Goal: Find specific page/section: Find specific page/section

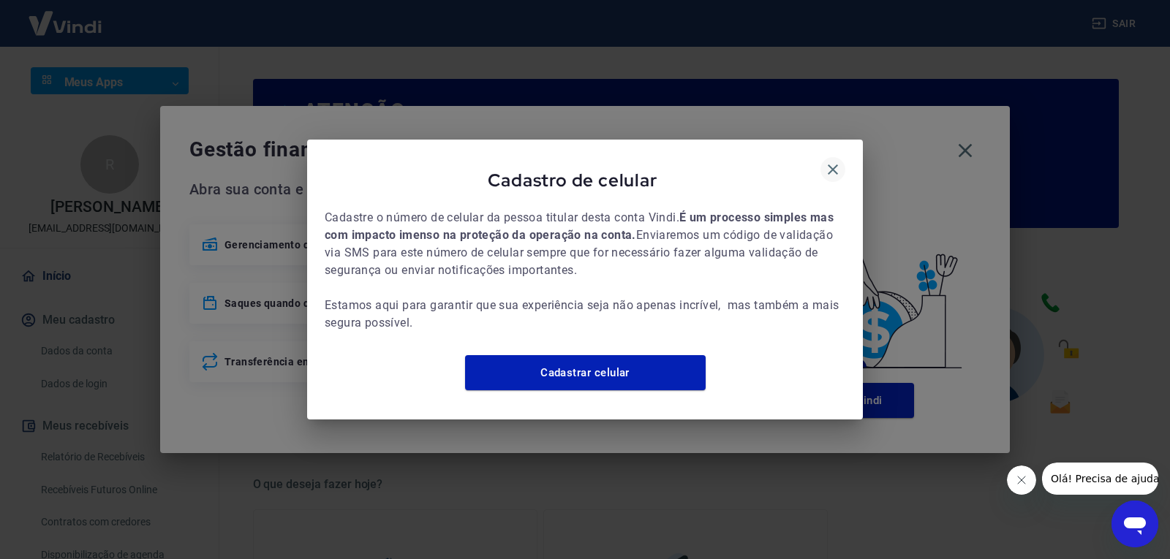
click at [836, 167] on icon "button" at bounding box center [833, 170] width 18 height 18
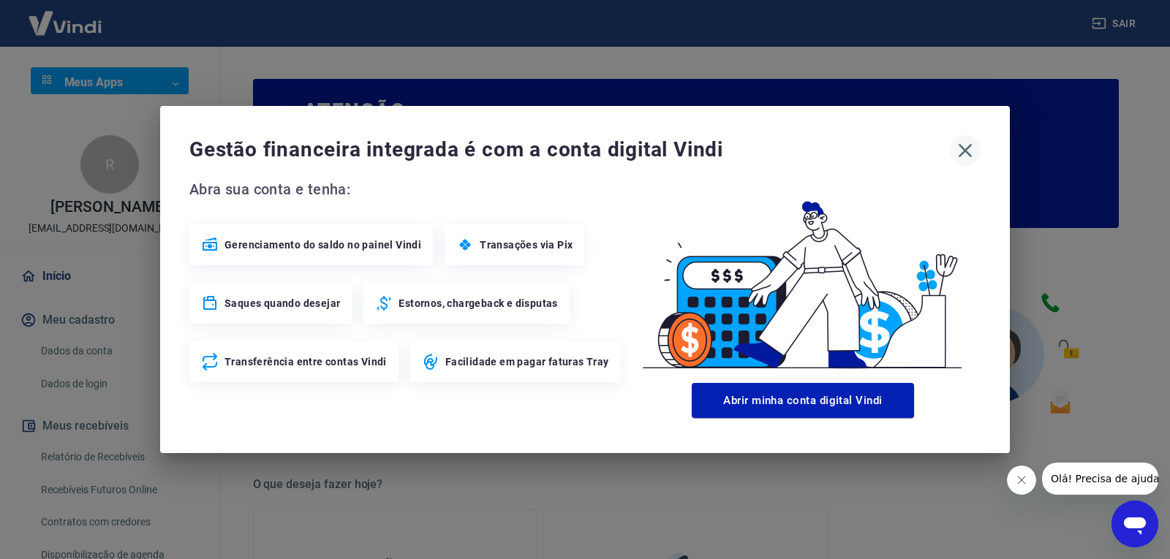
click at [969, 156] on icon "button" at bounding box center [964, 150] width 23 height 23
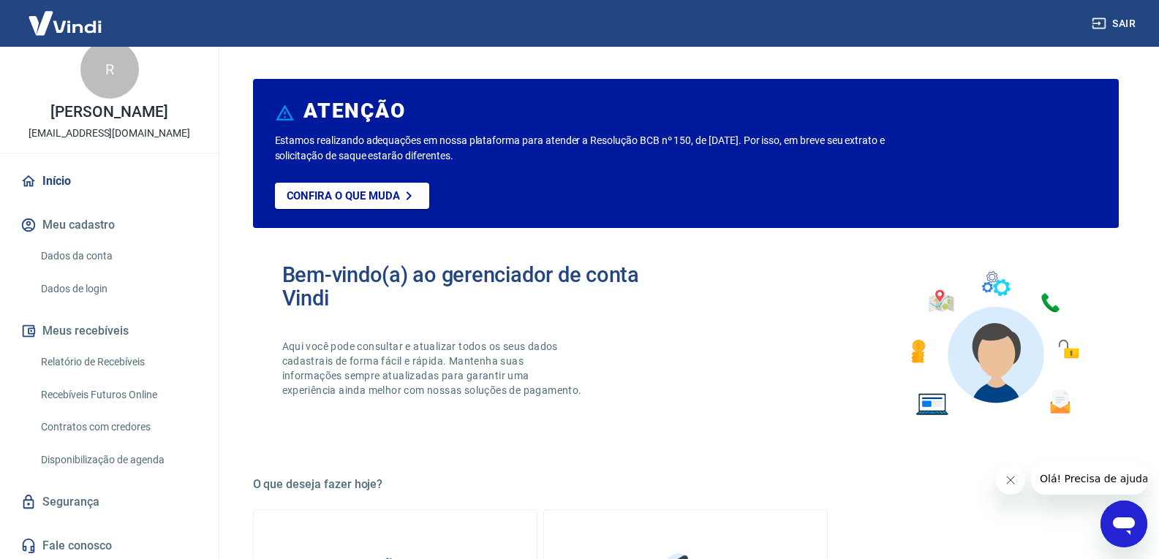
scroll to position [98, 0]
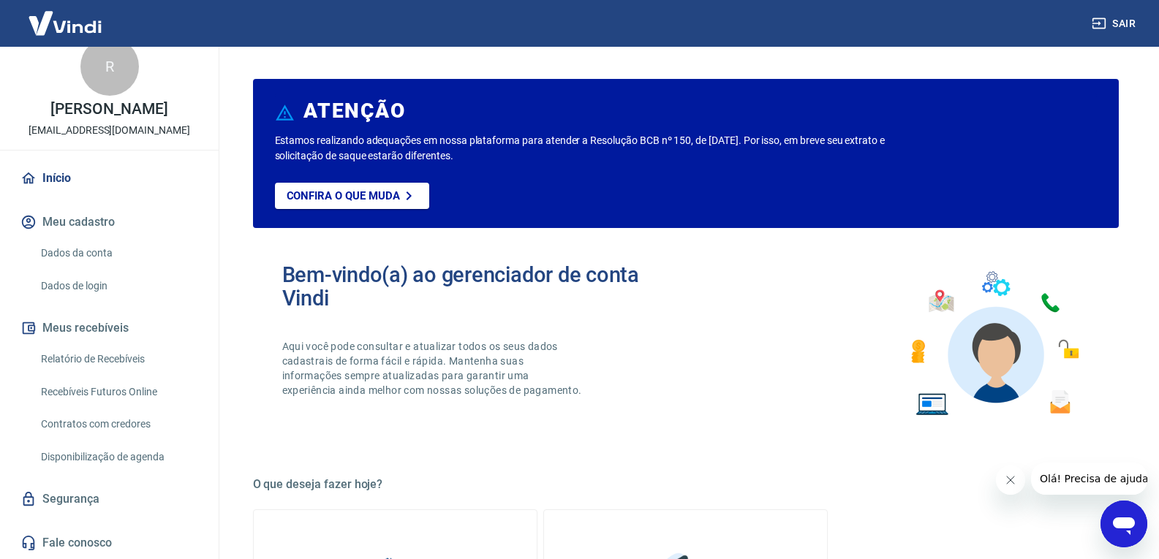
click at [130, 349] on link "Relatório de Recebíveis" at bounding box center [118, 359] width 166 height 30
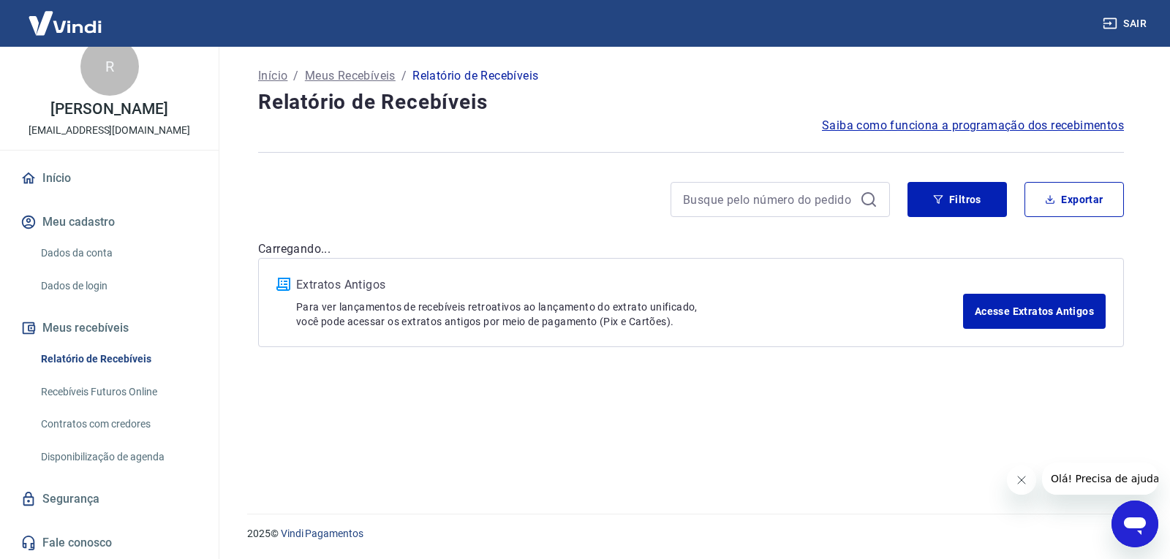
click at [117, 389] on link "Recebíveis Futuros Online" at bounding box center [118, 392] width 166 height 30
